Goal: Task Accomplishment & Management: Complete application form

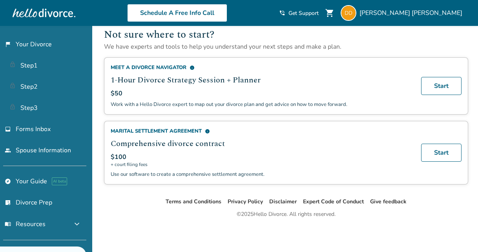
scroll to position [463, 0]
click at [37, 132] on span "Forms Inbox" at bounding box center [33, 129] width 35 height 9
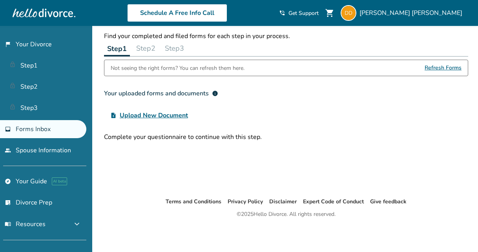
scroll to position [26, 0]
click at [147, 46] on button "Step 2" at bounding box center [145, 48] width 25 height 16
click at [173, 48] on button "Step 3" at bounding box center [174, 48] width 25 height 16
click at [133, 45] on div "Step 1 Step 2 Step 3" at bounding box center [286, 48] width 364 height 16
click at [428, 68] on span "Refresh Forms" at bounding box center [442, 68] width 37 height 16
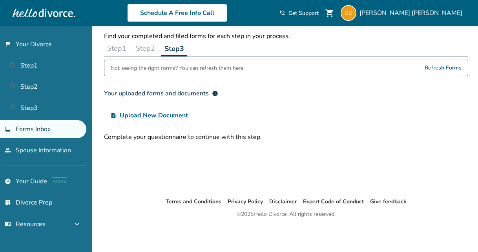
click at [114, 47] on button "Step 1" at bounding box center [116, 48] width 25 height 16
drag, startPoint x: 442, startPoint y: 69, endPoint x: 436, endPoint y: 69, distance: 6.3
click at [441, 69] on span "Refresh Forms" at bounding box center [442, 68] width 37 height 16
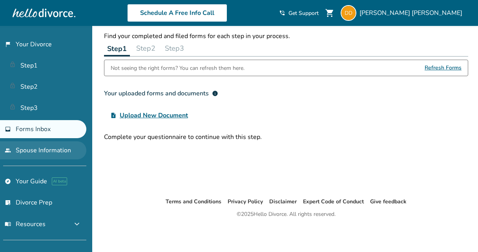
click at [47, 147] on link "people Spouse Information" at bounding box center [43, 150] width 86 height 18
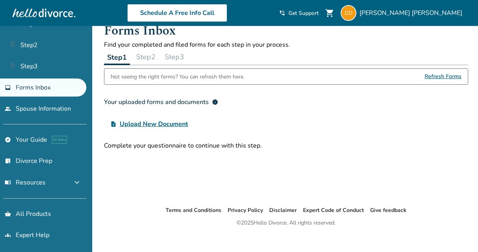
scroll to position [43, 0]
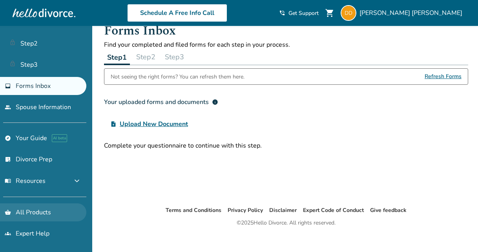
click at [34, 213] on link "shopping_basket All Products" at bounding box center [43, 212] width 86 height 18
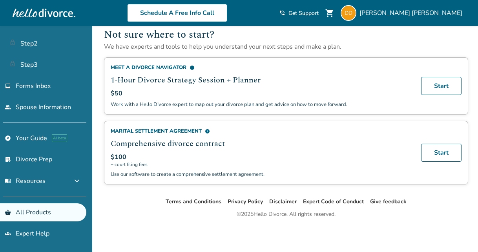
scroll to position [463, 0]
